Goal: Find specific page/section: Find specific page/section

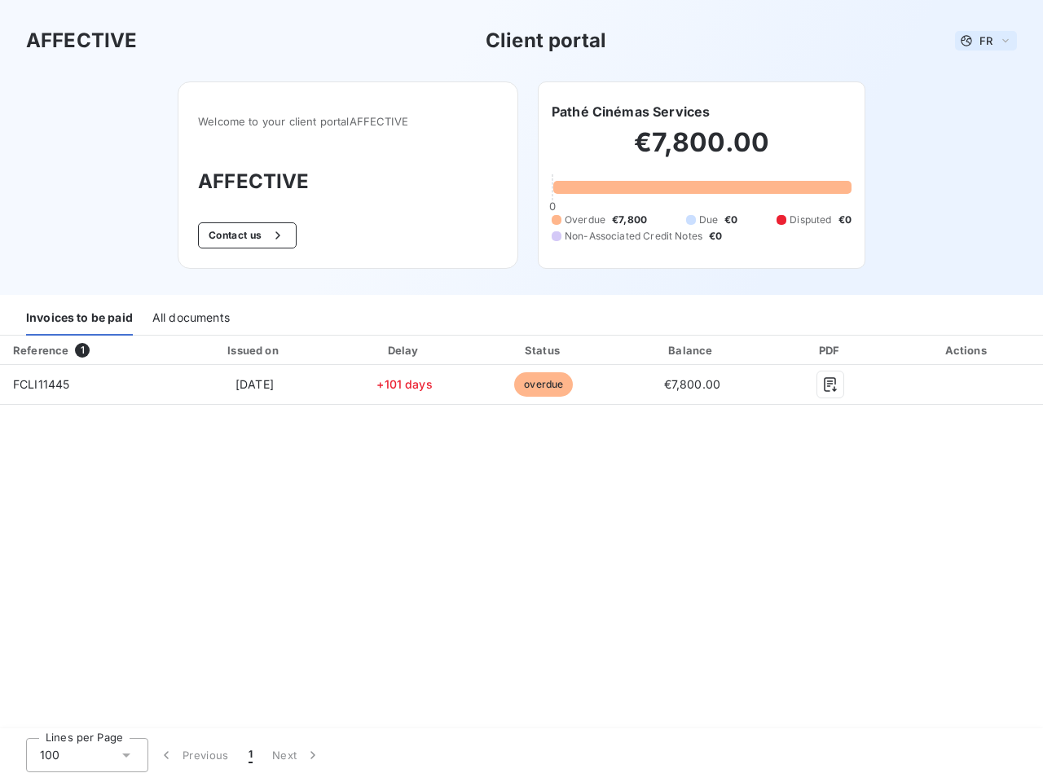
click at [986, 41] on span "FR" at bounding box center [985, 40] width 13 height 13
click at [245, 235] on button "Contact us" at bounding box center [247, 235] width 99 height 26
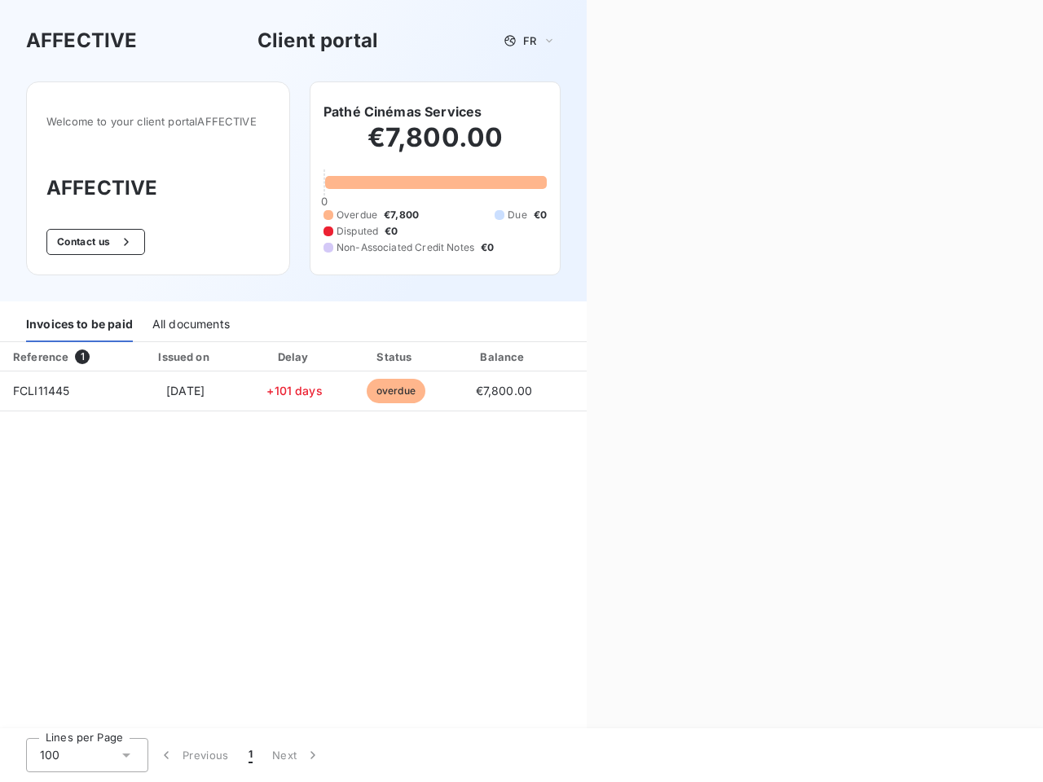
click at [631, 112] on div "Contact us Fill out the form below, and a member of our team will get back to y…" at bounding box center [815, 391] width 456 height 782
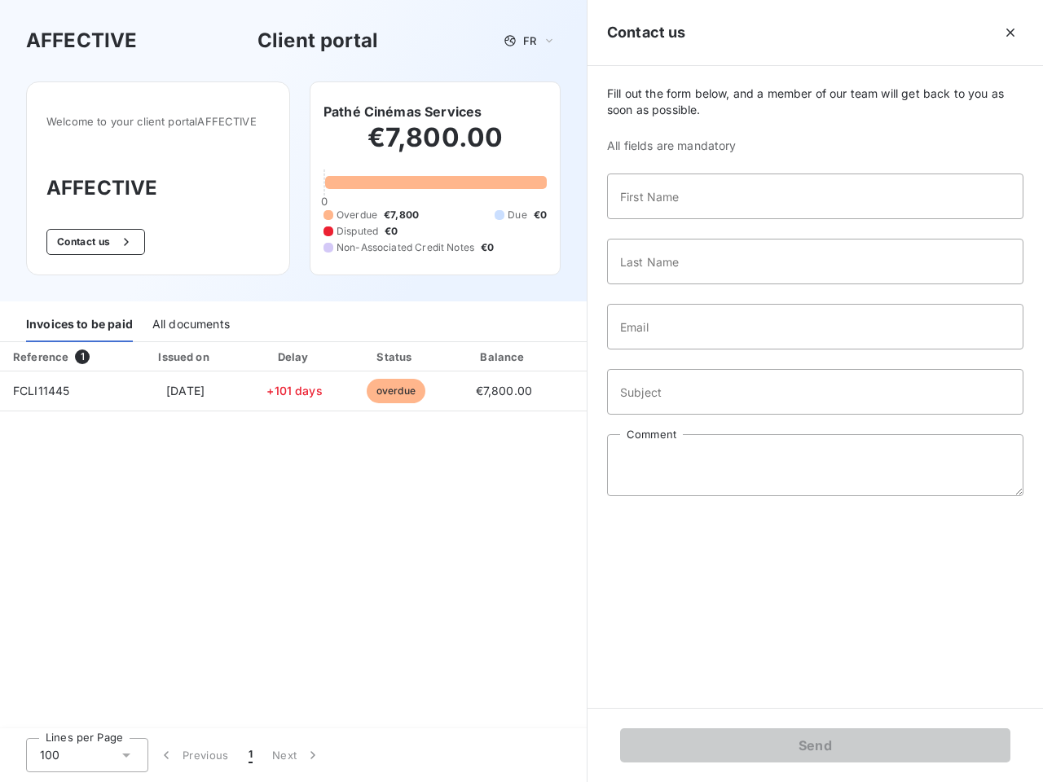
click at [79, 319] on div "Invoices to be paid" at bounding box center [79, 325] width 107 height 34
click at [190, 319] on div "All documents" at bounding box center [190, 325] width 77 height 34
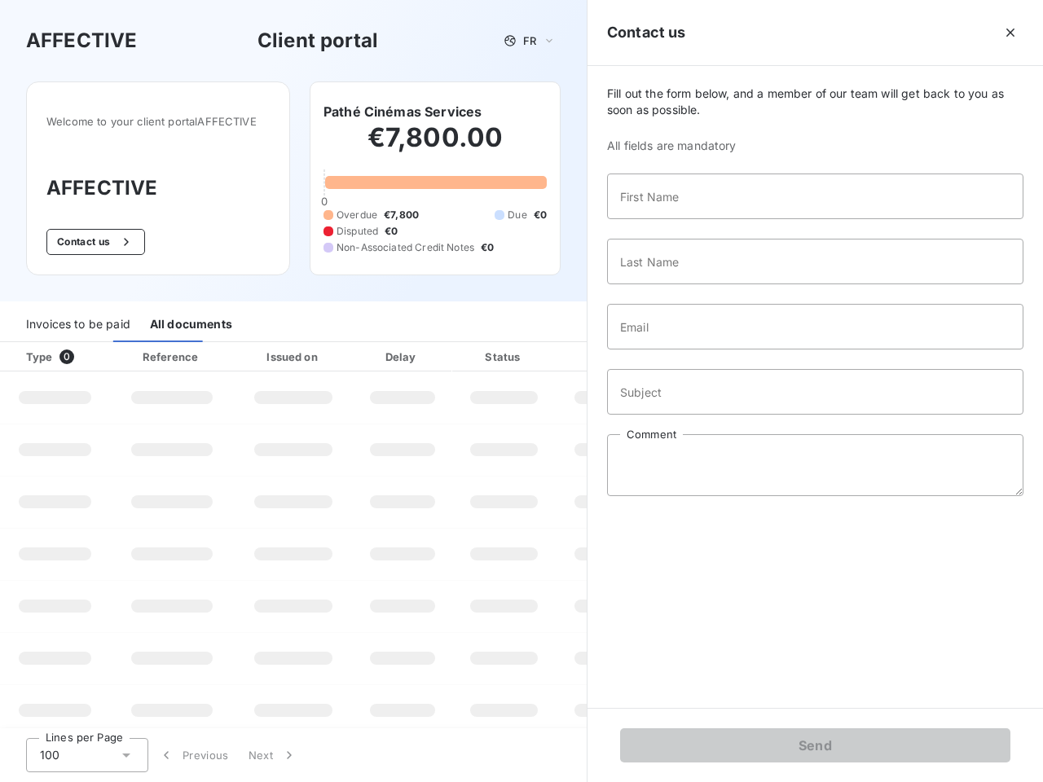
click at [86, 350] on div "Type 0" at bounding box center [61, 357] width 90 height 16
click at [253, 350] on div "Issued on" at bounding box center [293, 357] width 112 height 16
click at [404, 350] on div "Delay" at bounding box center [402, 357] width 93 height 16
click at [544, 350] on div at bounding box center [544, 357] width 16 height 16
